Goal: Task Accomplishment & Management: Use online tool/utility

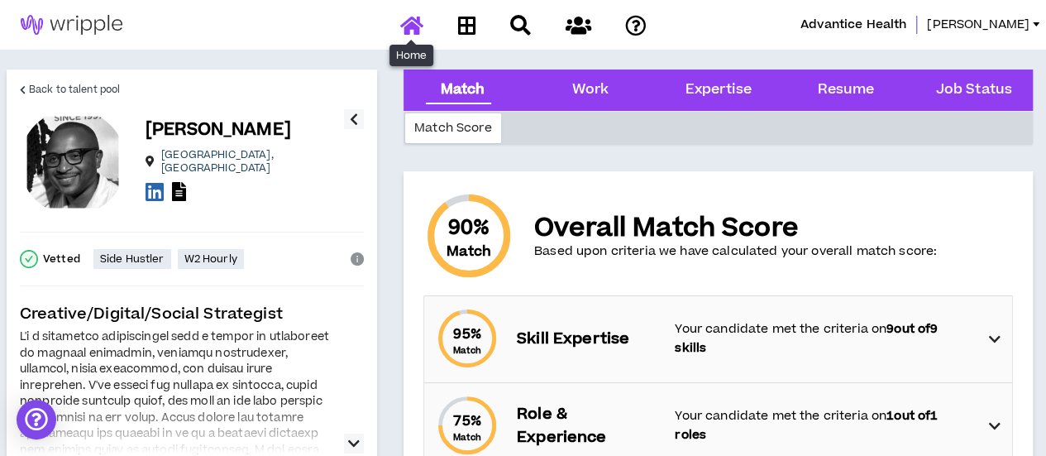
click at [417, 29] on icon at bounding box center [411, 25] width 23 height 21
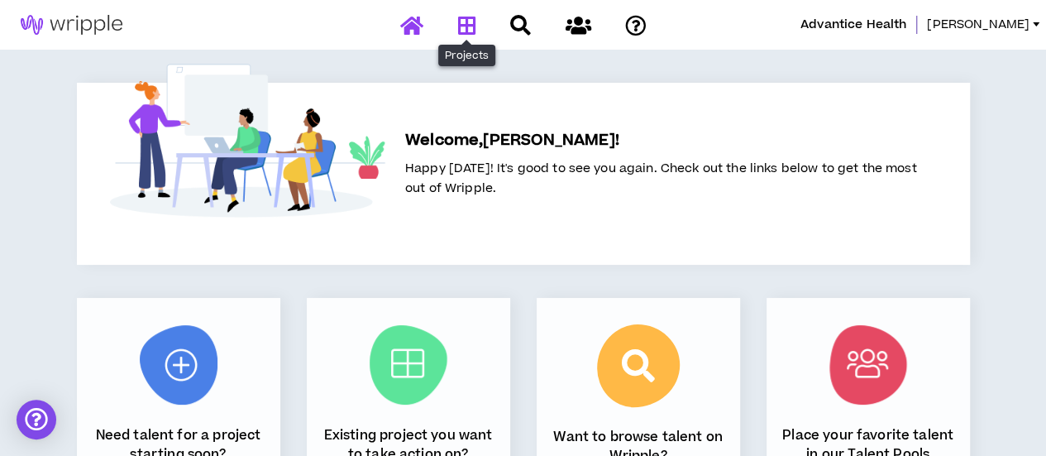
click at [461, 29] on icon at bounding box center [466, 25] width 18 height 21
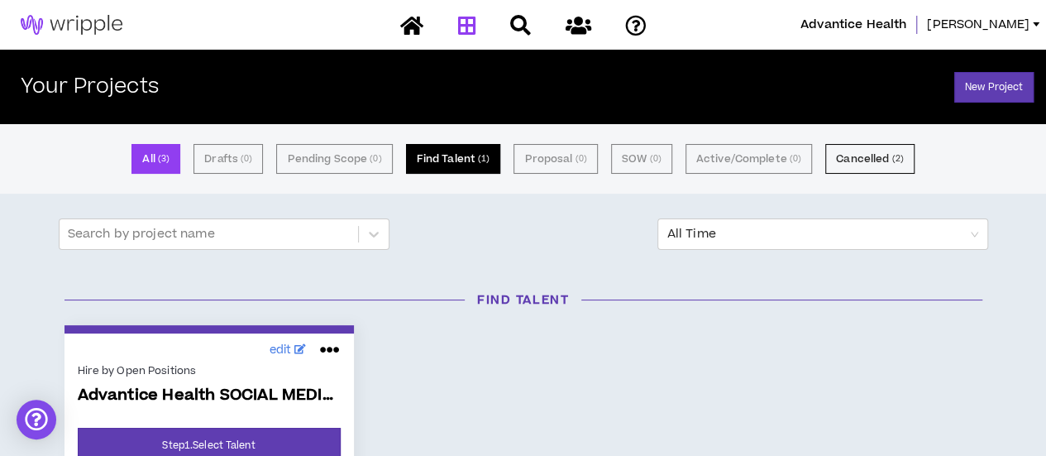
click at [462, 158] on button "Find Talent ( 1 )" at bounding box center [453, 159] width 95 height 30
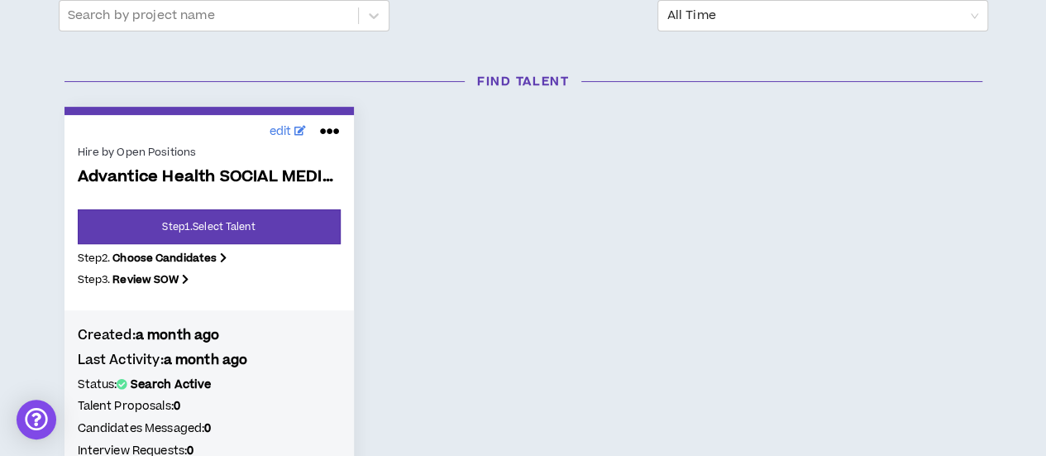
scroll to position [248, 0]
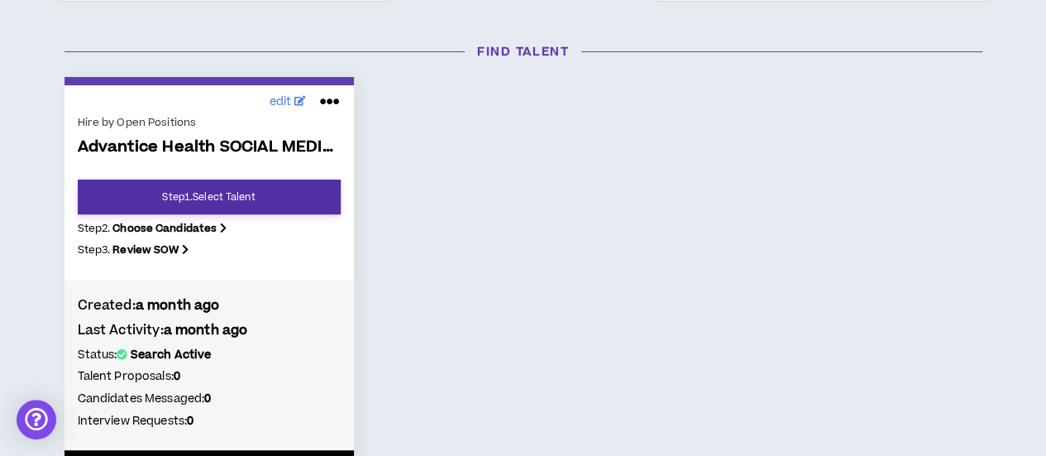
click at [227, 187] on link "Step 1 . Select Talent" at bounding box center [209, 196] width 263 height 35
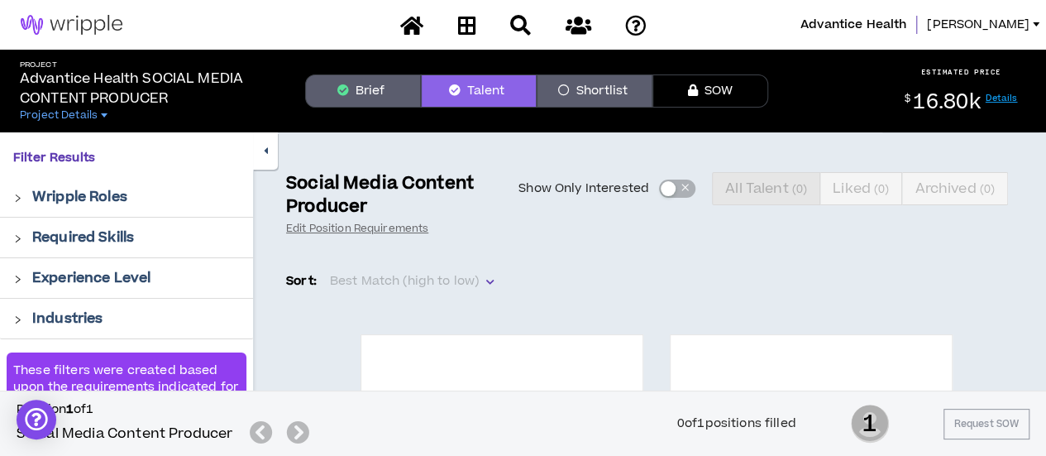
scroll to position [83, 0]
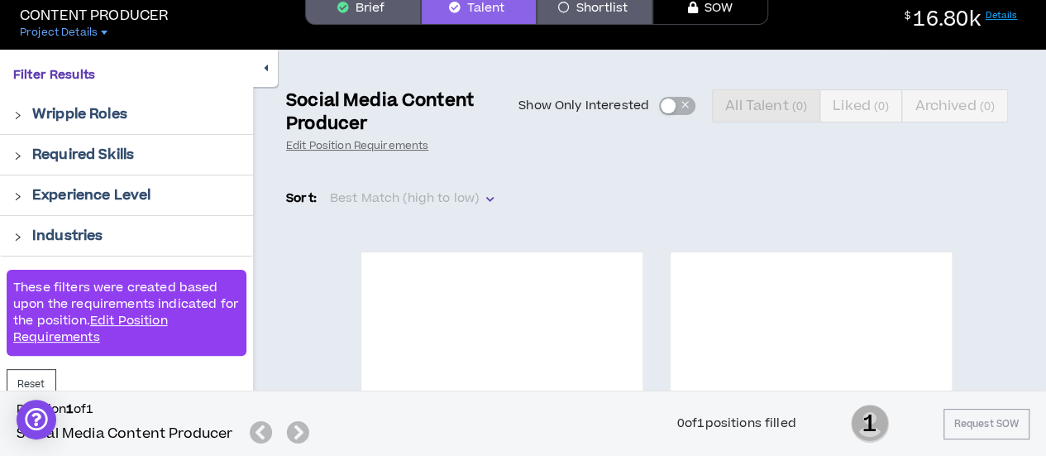
click at [669, 109] on div "Show Only Interested All Talent ( 0 ) Liked ( 0 ) Archived ( 0 )" at bounding box center [773, 105] width 508 height 33
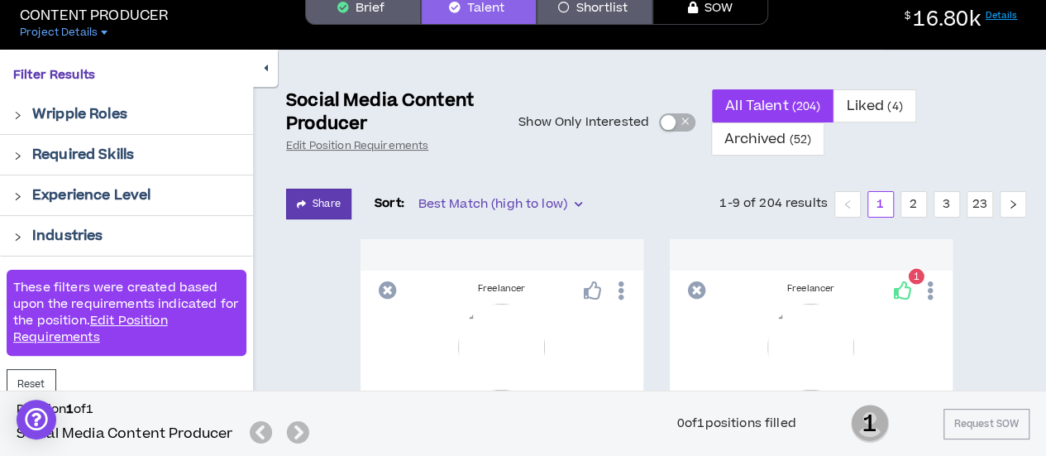
click at [680, 131] on span "button" at bounding box center [685, 122] width 10 height 18
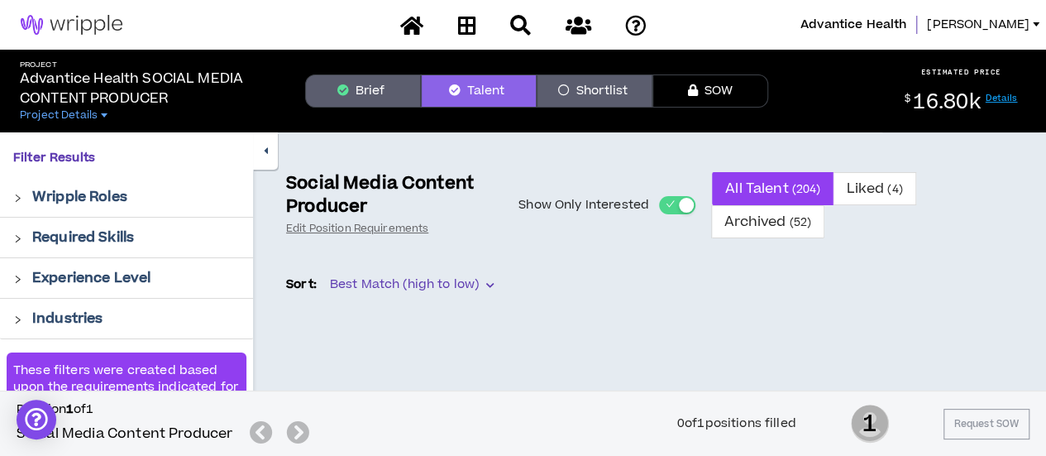
click at [670, 209] on span "button" at bounding box center [670, 205] width 10 height 18
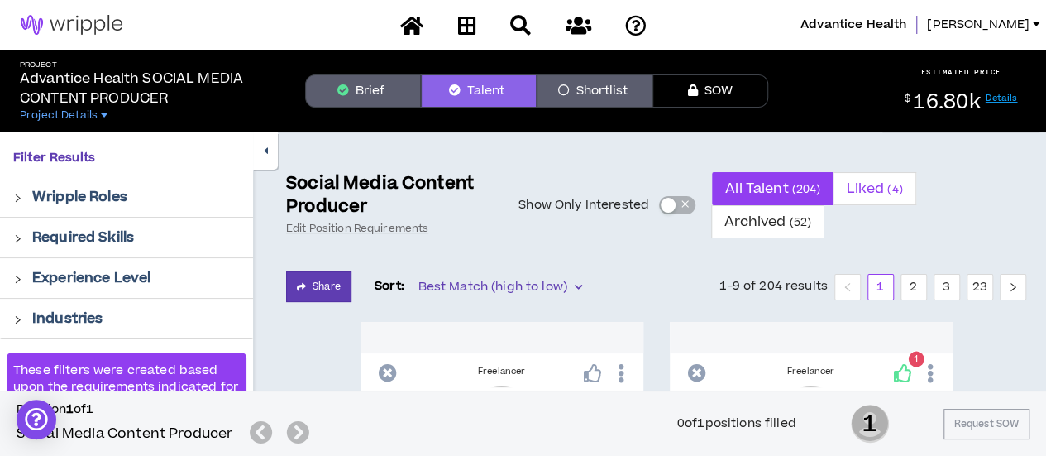
click at [897, 193] on small "( 4 )" at bounding box center [895, 189] width 15 height 16
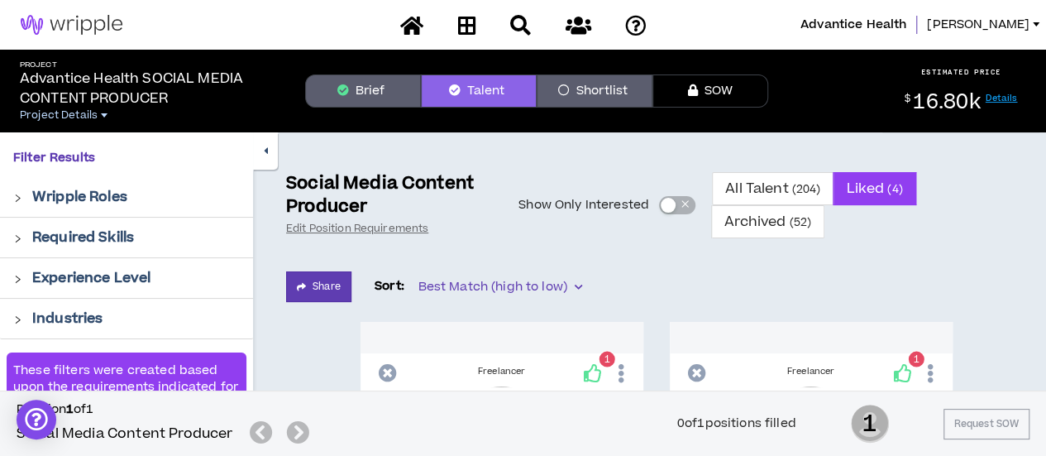
click at [75, 113] on span "Project Details" at bounding box center [59, 114] width 78 height 13
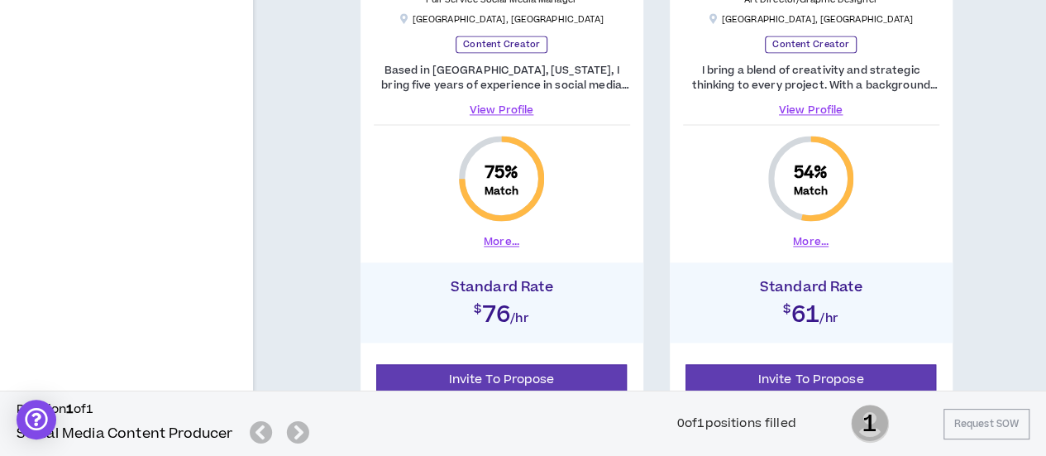
scroll to position [1241, 0]
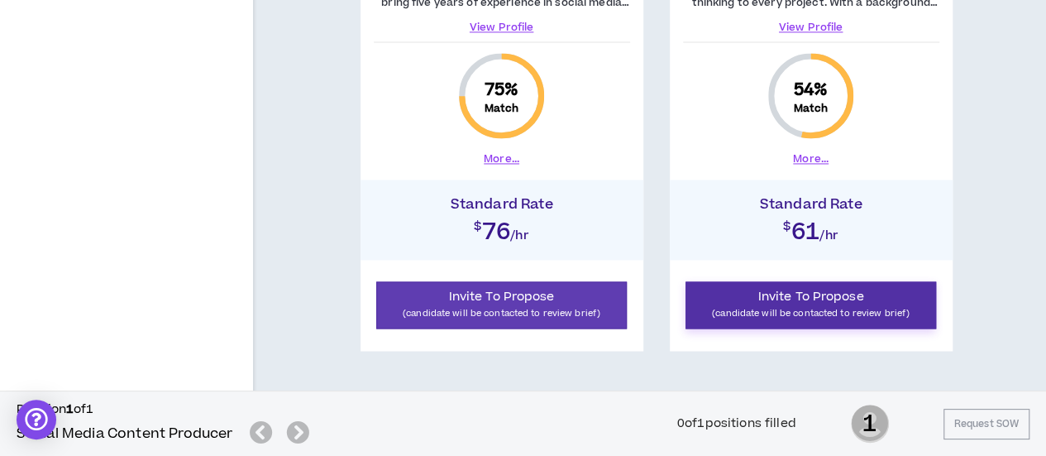
click at [802, 299] on span "Invite To Propose" at bounding box center [812, 296] width 106 height 17
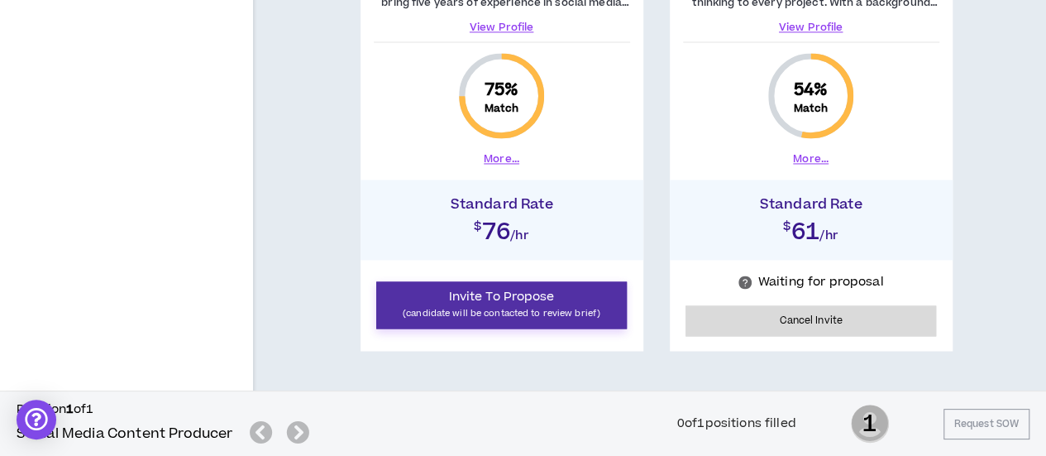
click at [458, 301] on span "Invite To Propose" at bounding box center [502, 296] width 106 height 17
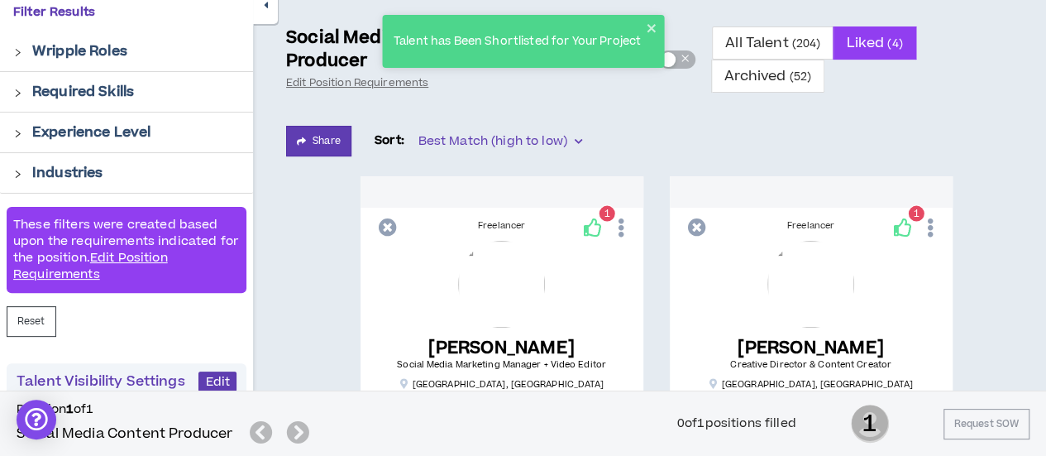
scroll to position [0, 0]
